Goal: Book appointment/travel/reservation

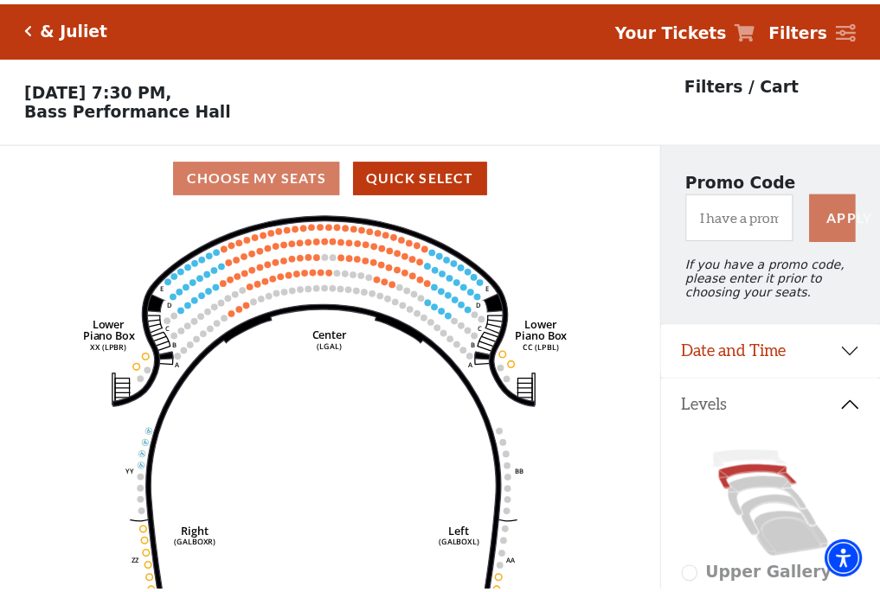
scroll to position [80, 0]
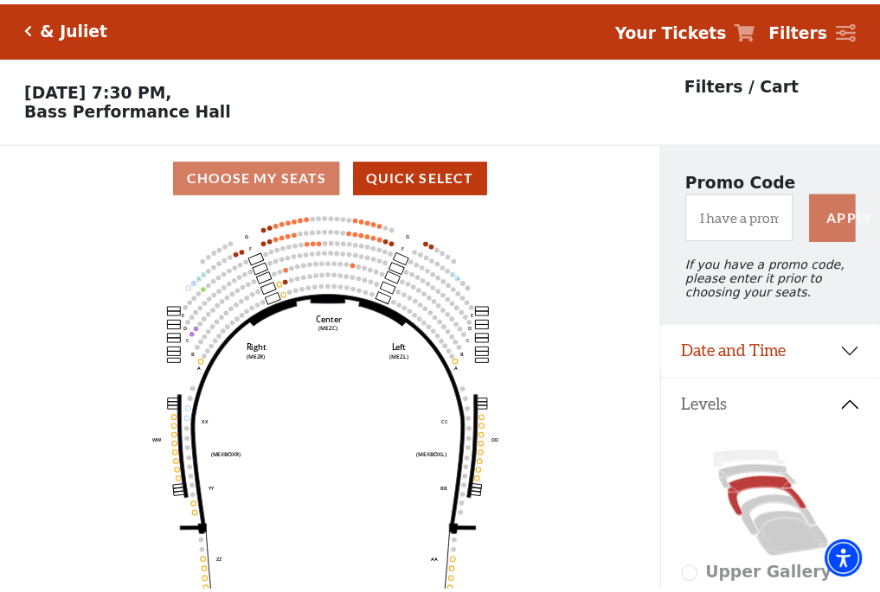
scroll to position [80, 0]
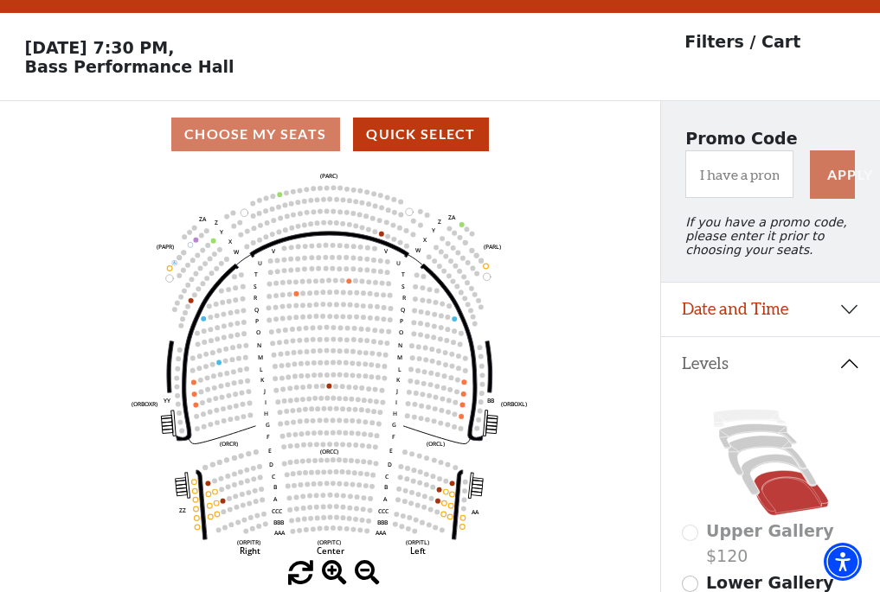
scroll to position [80, 0]
